Goal: Information Seeking & Learning: Check status

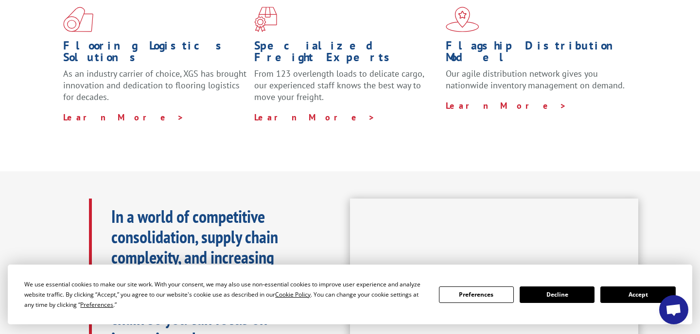
scroll to position [303, 0]
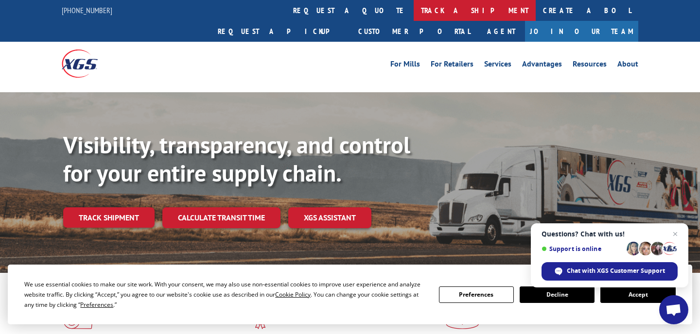
click at [414, 11] on link "track a shipment" at bounding box center [475, 10] width 122 height 21
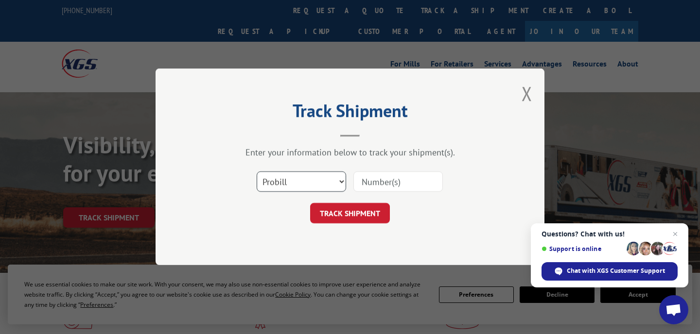
click at [334, 184] on select "Select category... Probill BOL PO" at bounding box center [301, 182] width 89 height 20
click at [257, 172] on select "Select category... Probill BOL PO" at bounding box center [301, 182] width 89 height 20
click at [392, 184] on input at bounding box center [397, 182] width 89 height 20
click at [324, 178] on select "Select category... Probill BOL PO" at bounding box center [301, 182] width 89 height 20
click at [377, 184] on input at bounding box center [397, 182] width 89 height 20
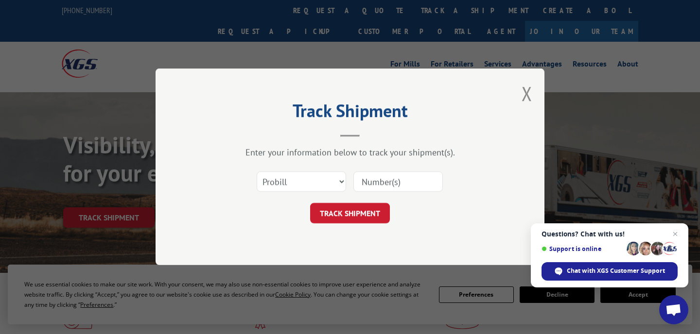
paste input "17595330"
type input "17595330"
click at [355, 217] on button "TRACK SHIPMENT" at bounding box center [350, 214] width 80 height 20
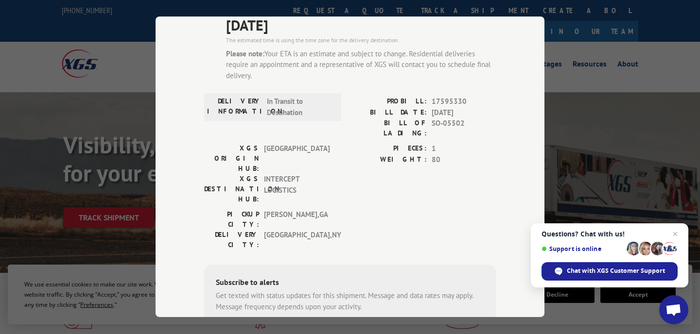
scroll to position [91, 0]
